Goal: Task Accomplishment & Management: Manage account settings

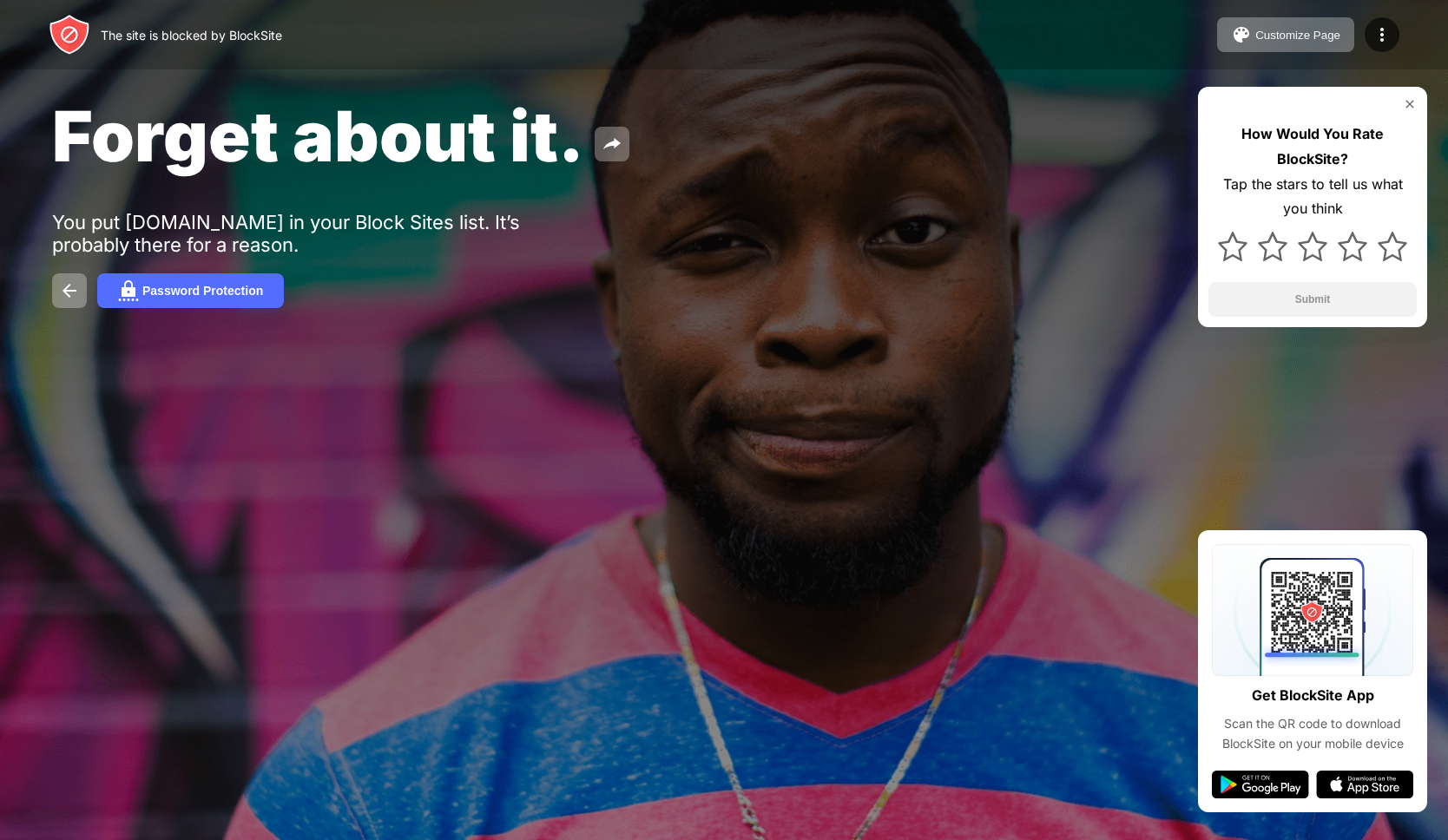
click at [1407, 22] on div "The site is blocked by BlockSite Customize Page Edit Block List Redirect Custom…" at bounding box center [724, 35] width 1448 height 69
click at [1400, 22] on div "The site is blocked by BlockSite Customize Page Edit Block List Redirect Custom…" at bounding box center [724, 35] width 1448 height 69
click at [1391, 29] on img at bounding box center [1382, 35] width 21 height 21
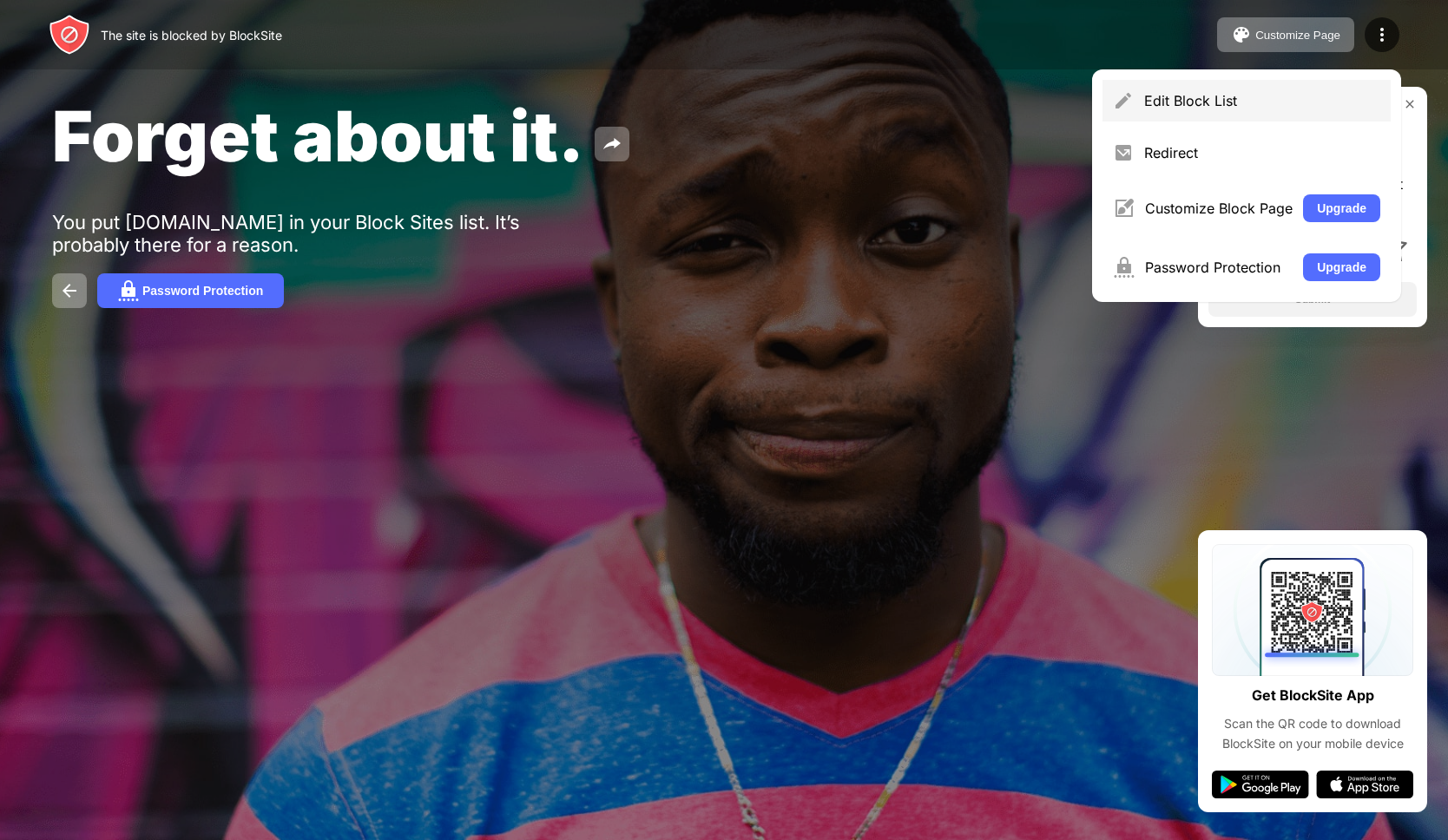
click at [1198, 96] on div "Edit Block List" at bounding box center [1262, 100] width 236 height 18
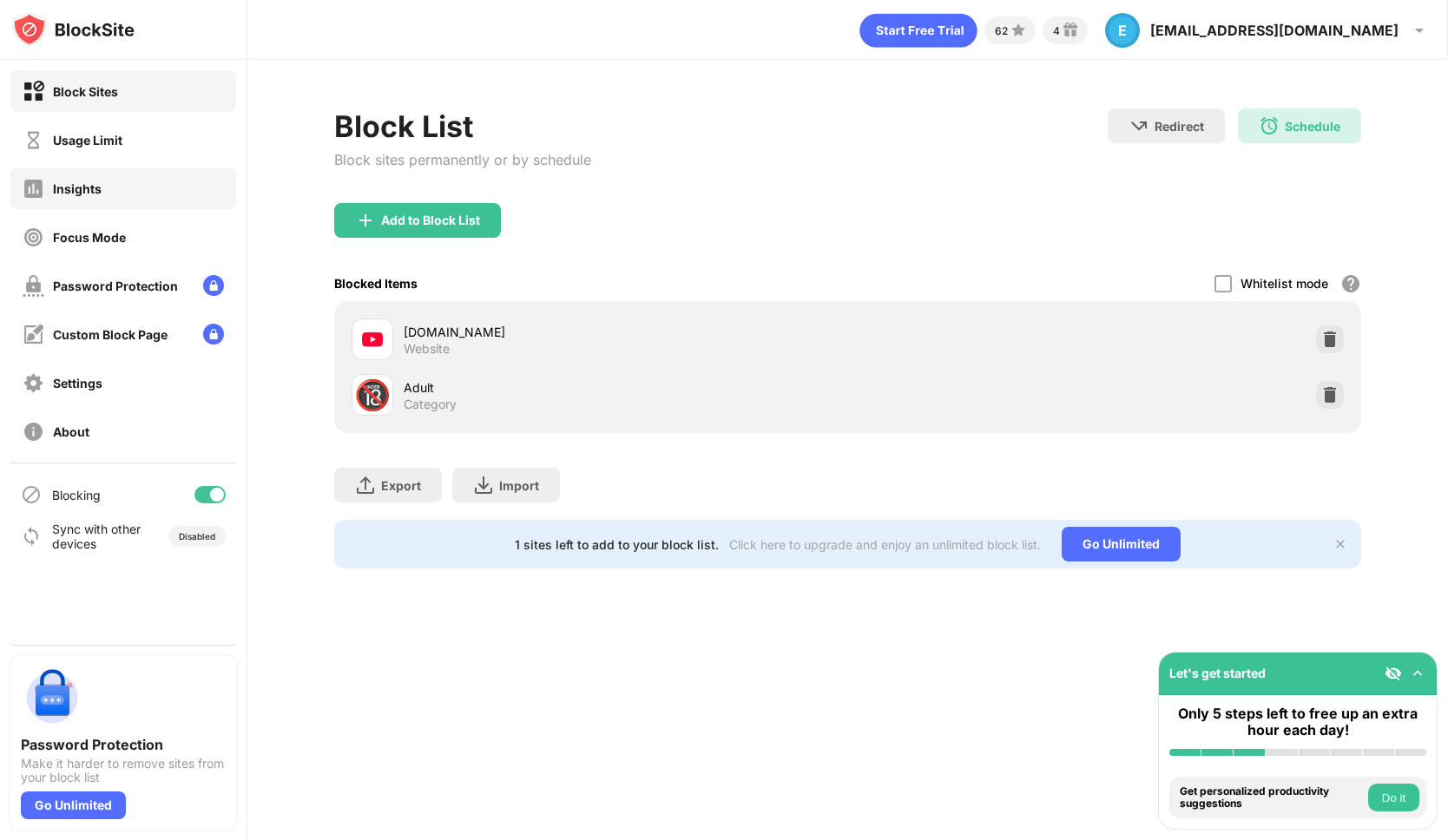
click at [90, 184] on div "Insights" at bounding box center [78, 189] width 49 height 15
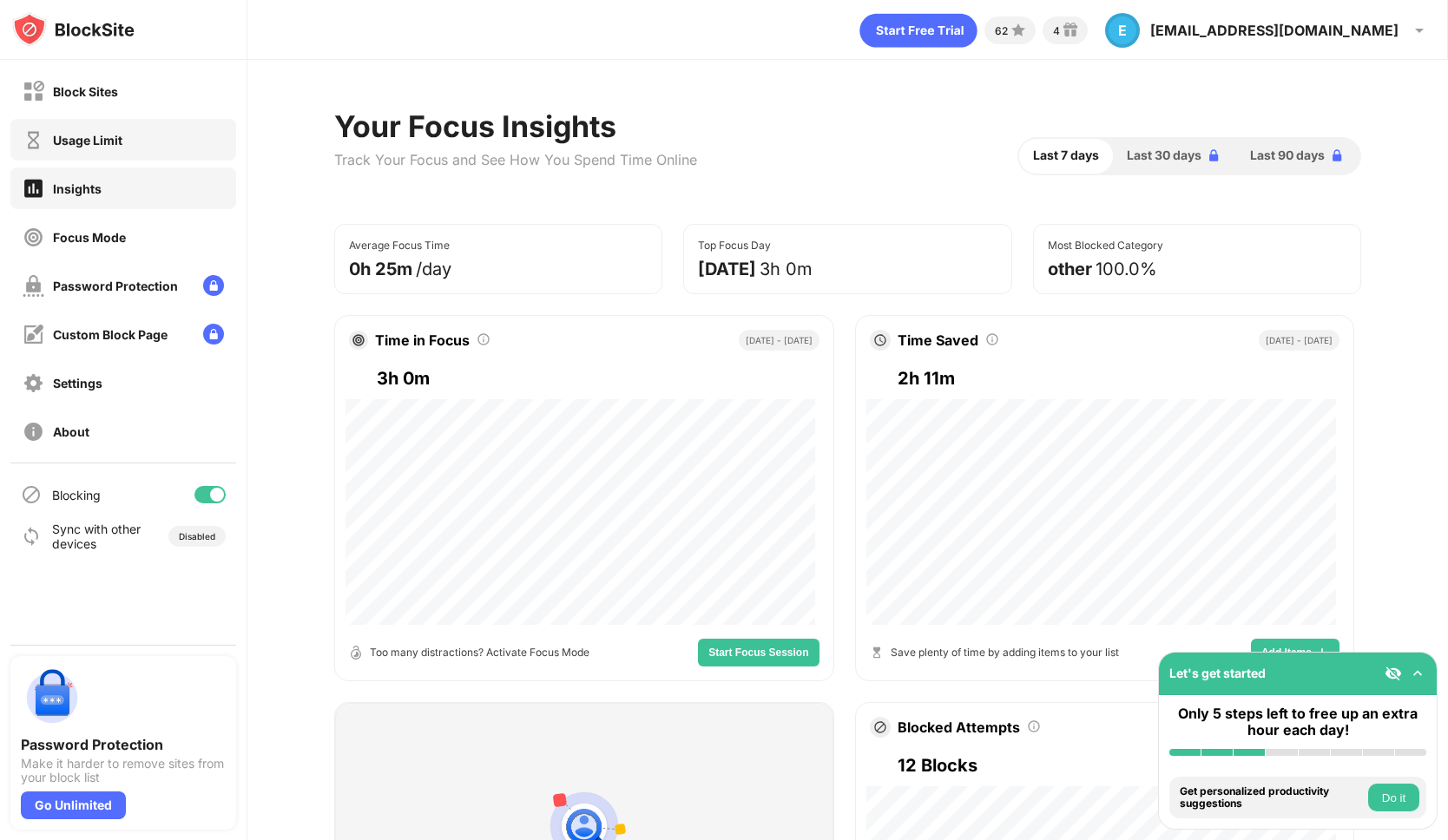
click at [94, 159] on div "Usage Limit" at bounding box center [123, 139] width 225 height 42
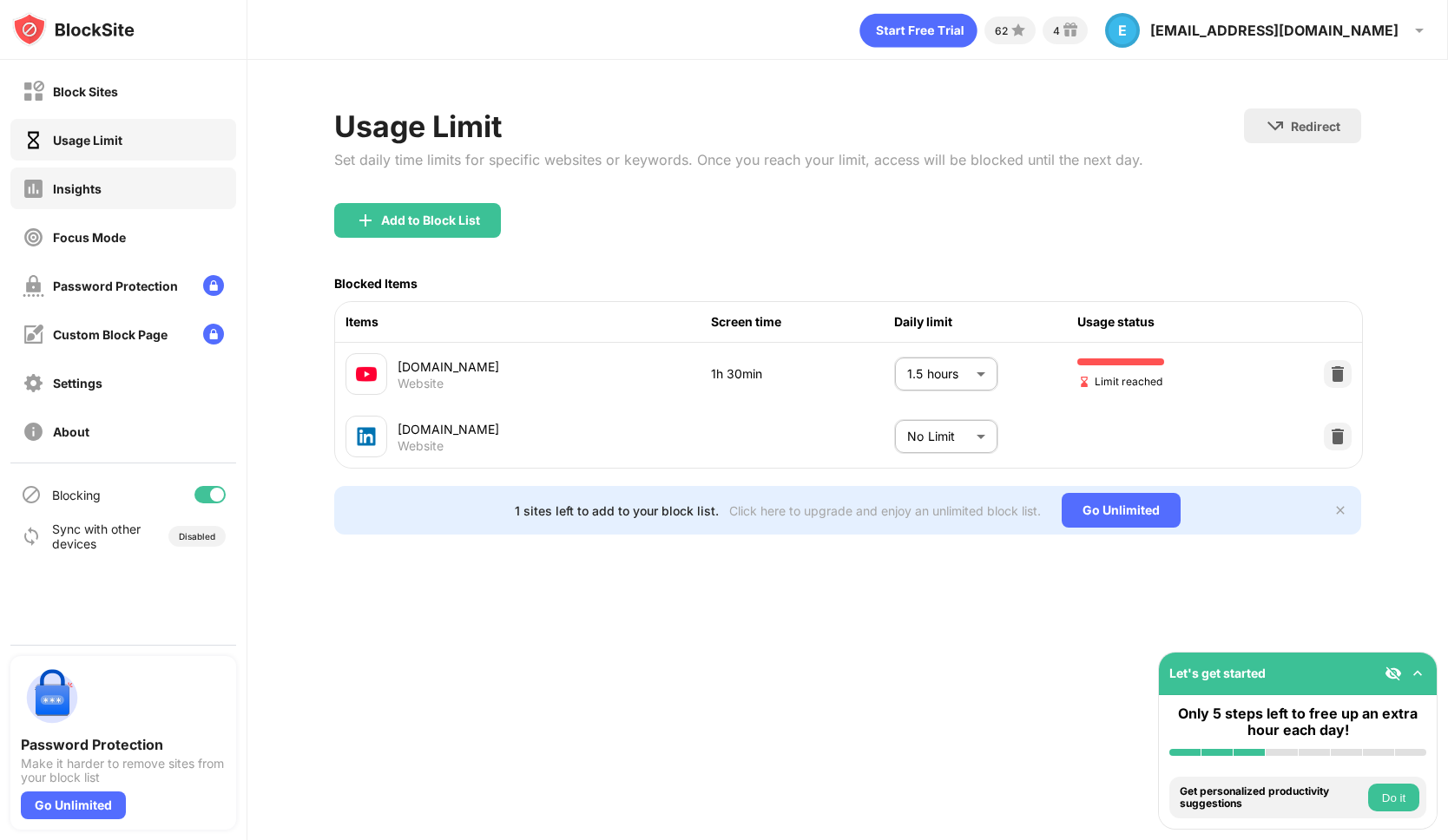
click at [99, 186] on div "Insights" at bounding box center [78, 189] width 49 height 15
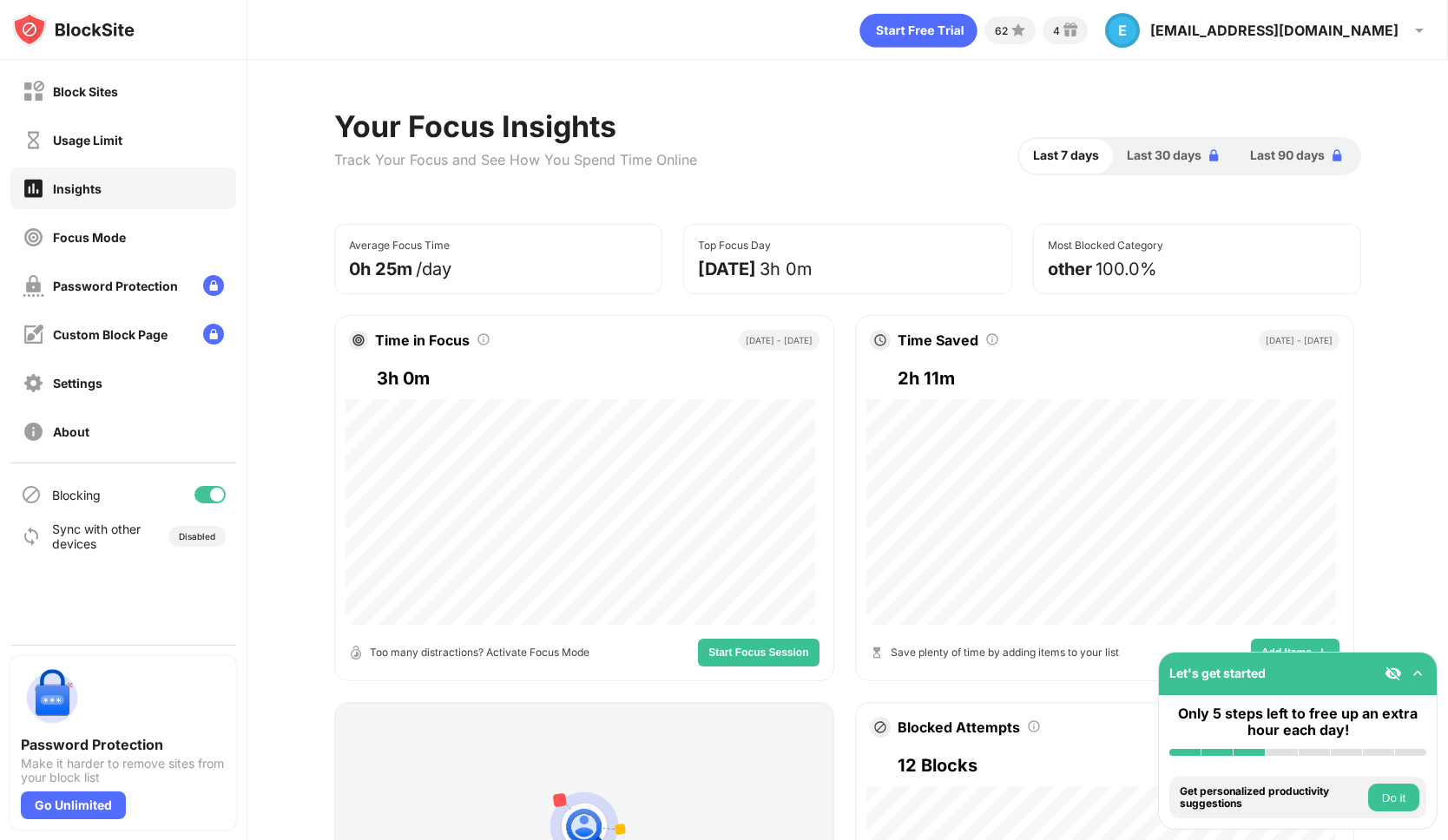
click at [98, 163] on div "Block Sites Usage Limit Insights Focus Mode Password Protection Custom Block Pa…" at bounding box center [123, 261] width 247 height 403
click at [94, 155] on div "Usage Limit" at bounding box center [123, 139] width 225 height 42
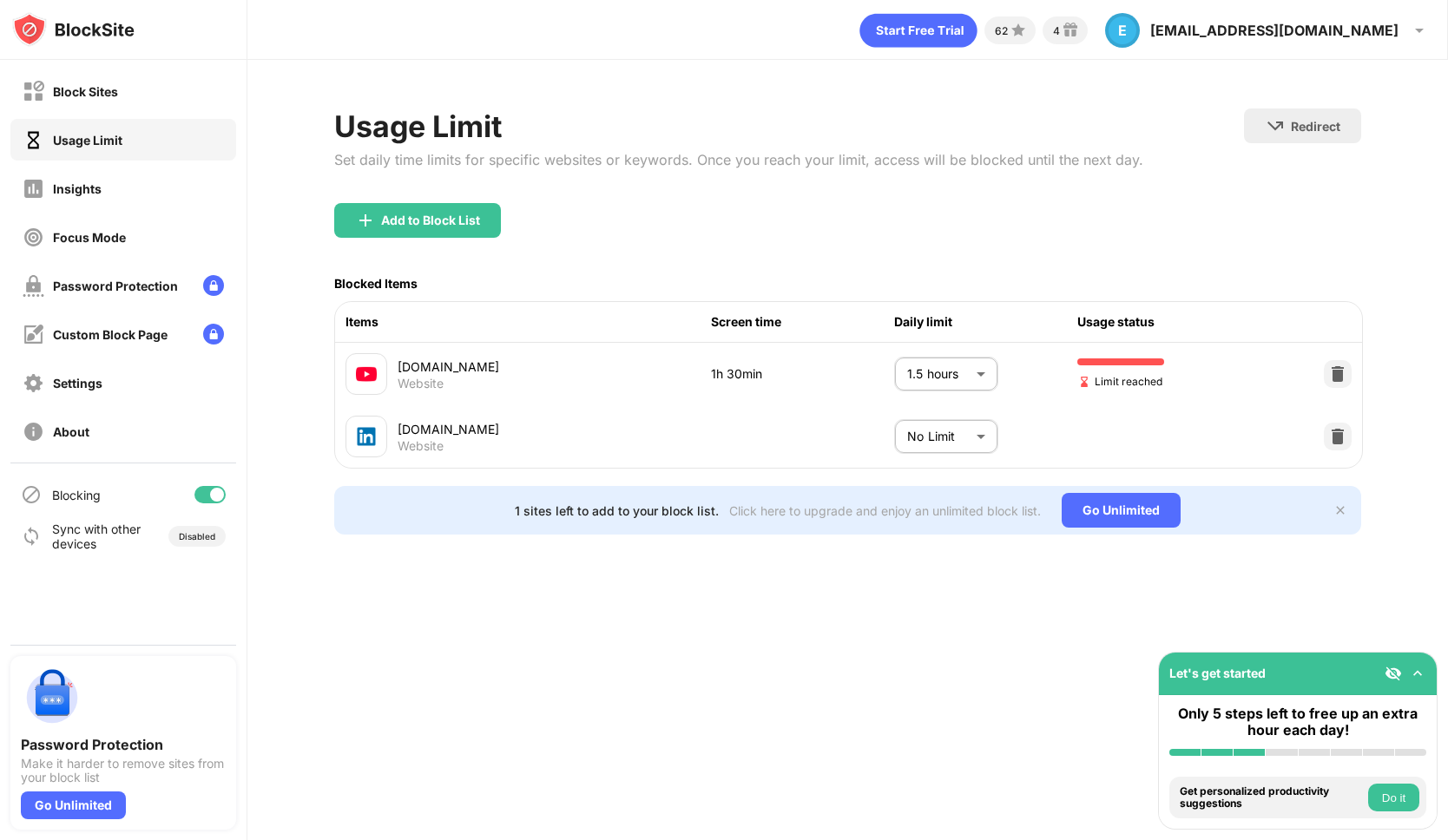
click at [942, 367] on body "Block Sites Usage Limit Insights Focus Mode Password Protection Custom Block Pa…" at bounding box center [724, 420] width 1448 height 840
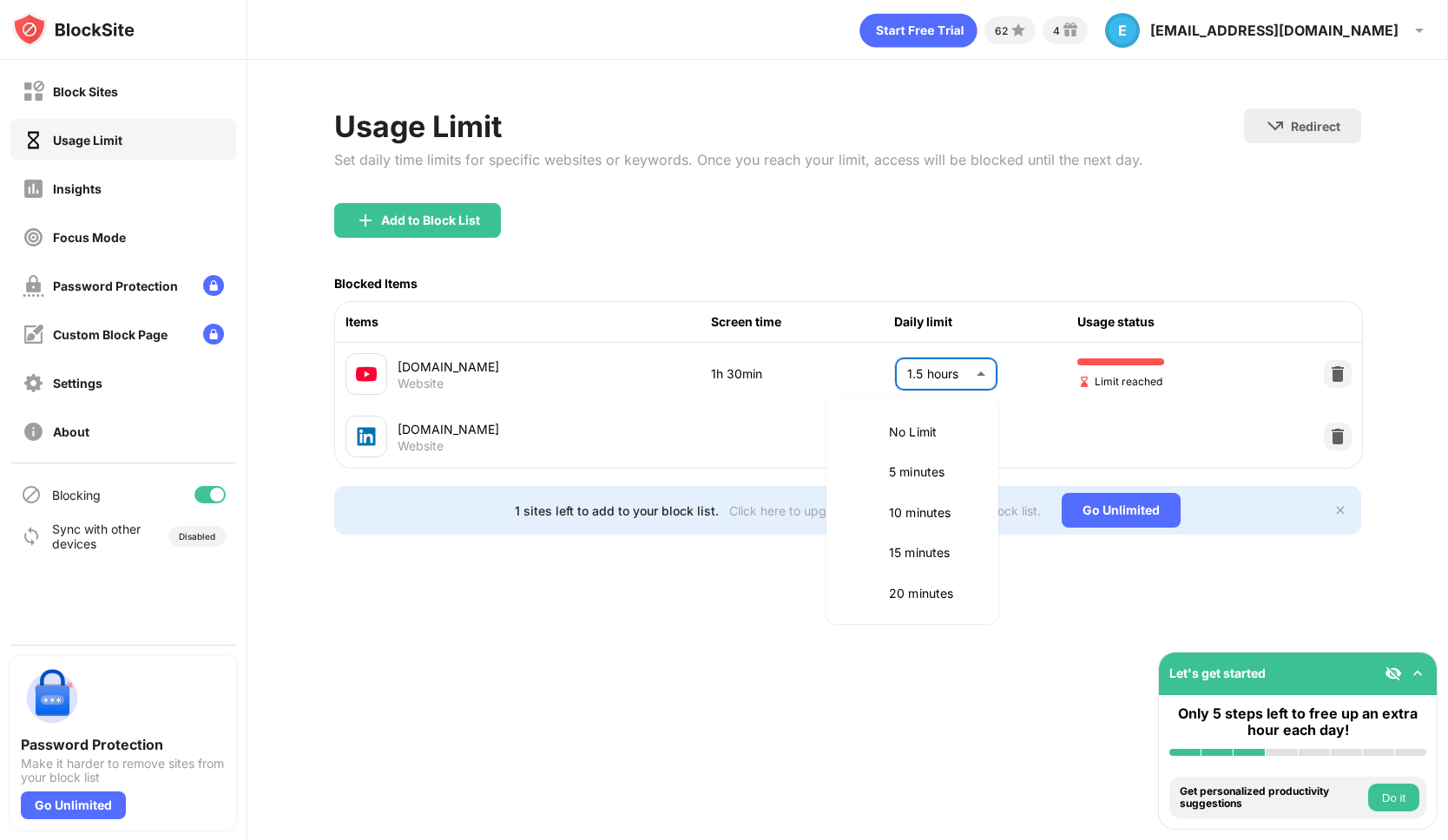
scroll to position [446, 0]
click at [928, 549] on p "2 hours" at bounding box center [933, 550] width 89 height 19
type input "***"
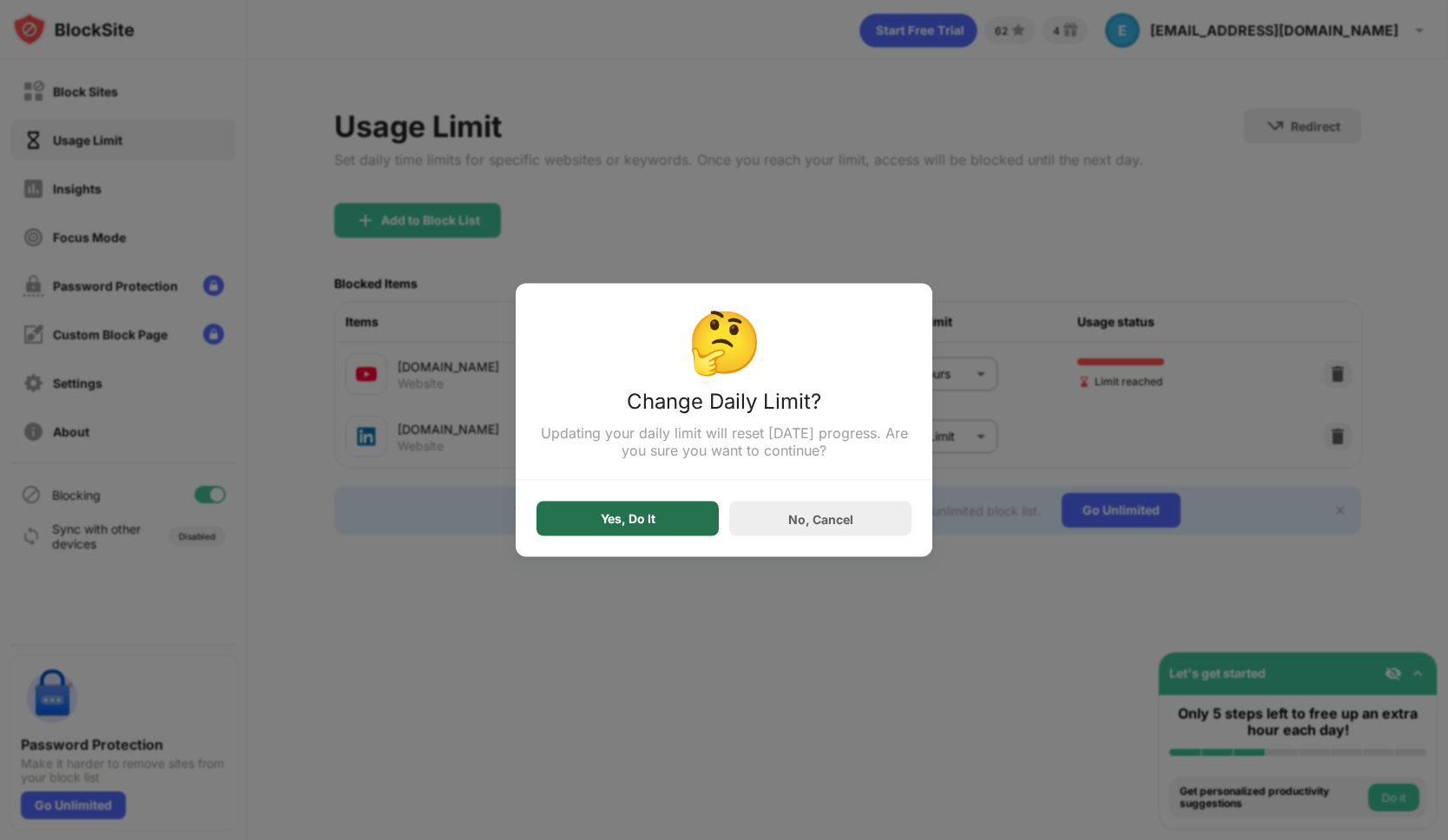
click at [669, 529] on div "Yes, Do It" at bounding box center [627, 518] width 182 height 35
